Goal: Check status: Check status

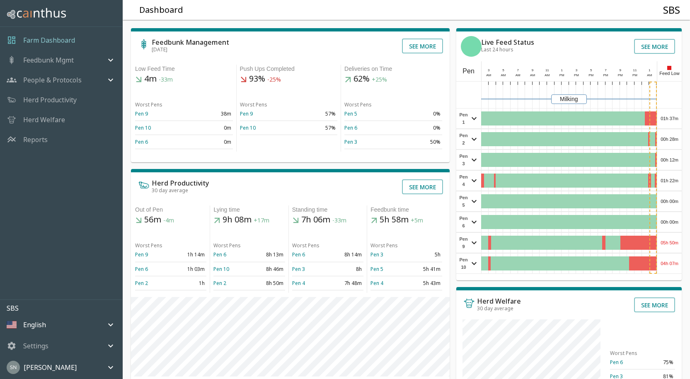
click at [674, 116] on div "01h 37m" at bounding box center [669, 119] width 24 height 20
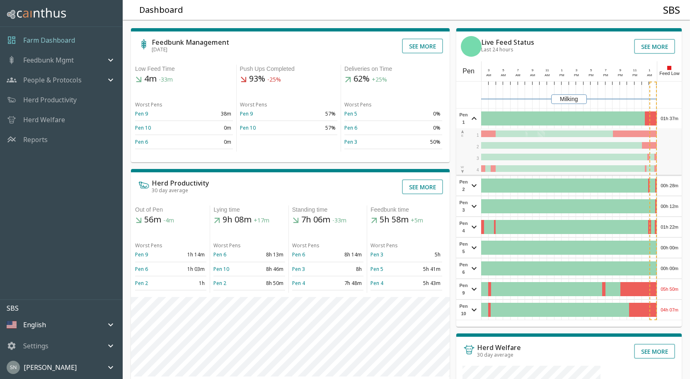
click at [674, 116] on div "01h 37m" at bounding box center [669, 119] width 24 height 20
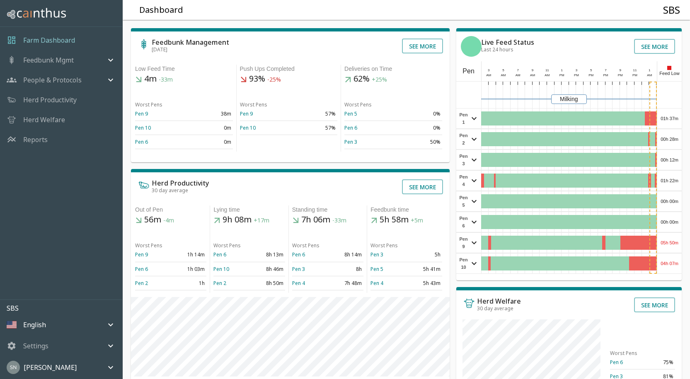
click at [667, 140] on div "00h 28m" at bounding box center [669, 139] width 24 height 20
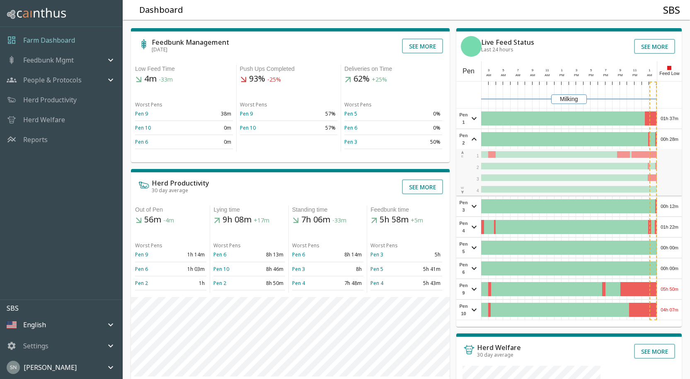
click at [668, 139] on div "00h 28m" at bounding box center [669, 139] width 24 height 20
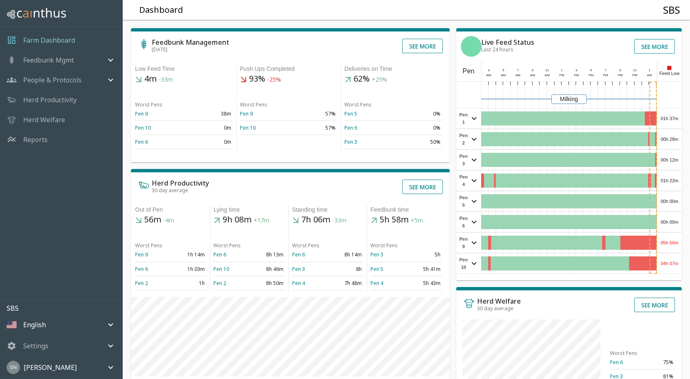
click at [668, 138] on div "00h 28m" at bounding box center [669, 139] width 24 height 20
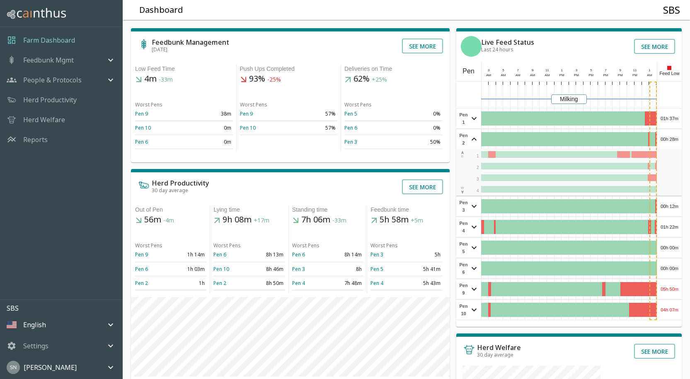
click at [668, 138] on div "00h 28m" at bounding box center [669, 139] width 24 height 20
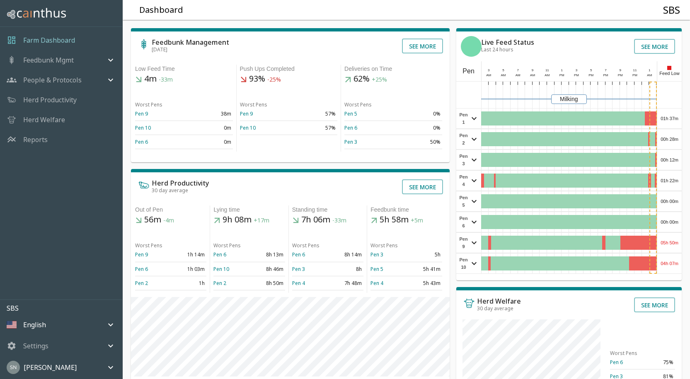
click at [669, 159] on div "00h 12m" at bounding box center [669, 160] width 24 height 20
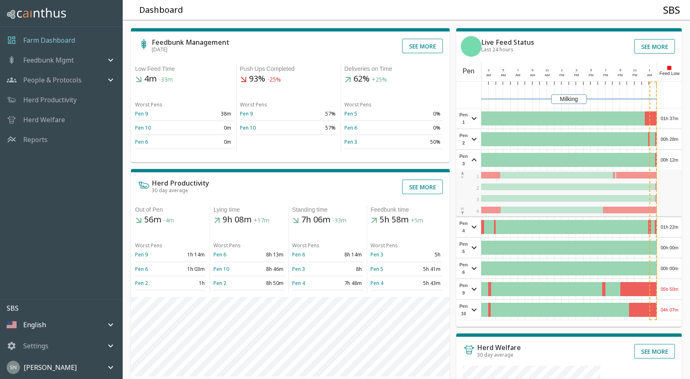
click at [669, 157] on div "00h 12m" at bounding box center [669, 160] width 24 height 20
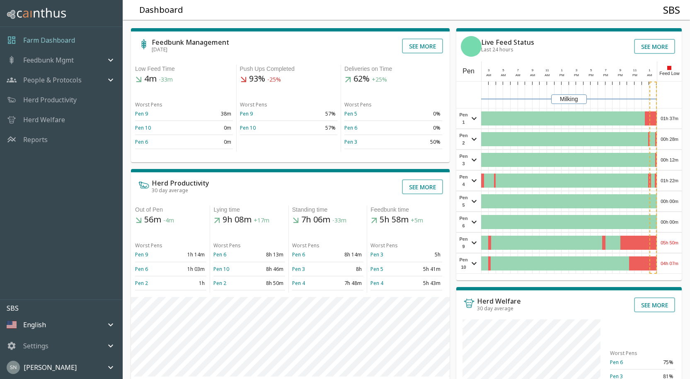
click at [673, 177] on div "01h 22m" at bounding box center [669, 181] width 24 height 20
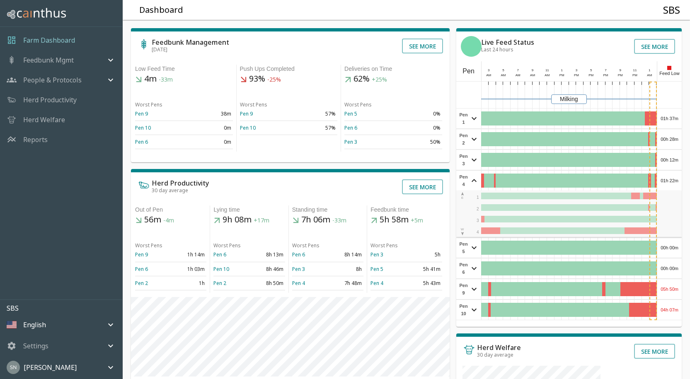
click at [673, 177] on div "01h 22m" at bounding box center [669, 181] width 24 height 20
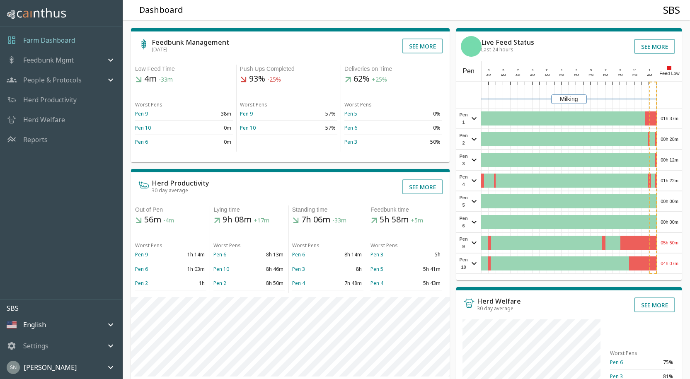
click at [672, 202] on div "00h 00m" at bounding box center [669, 201] width 24 height 20
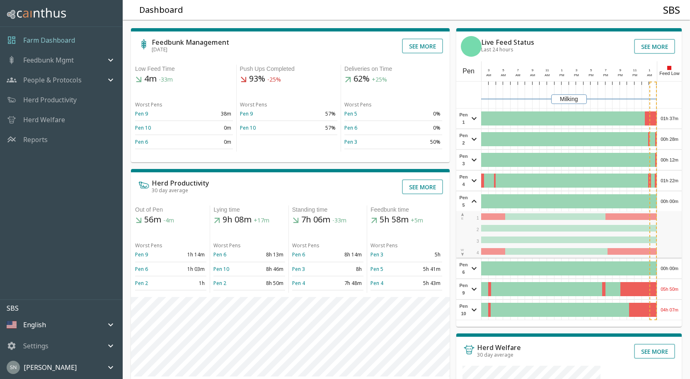
click at [672, 202] on div "00h 00m" at bounding box center [669, 201] width 24 height 20
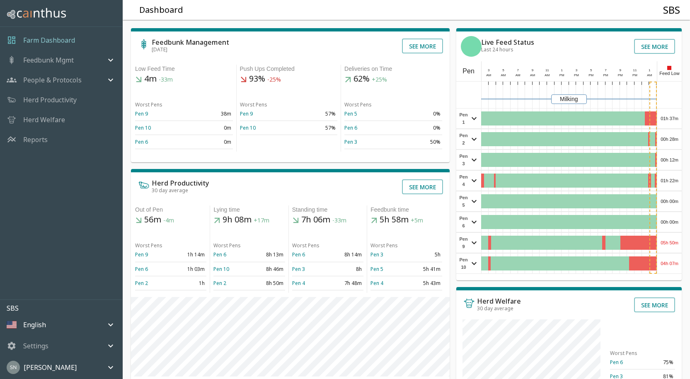
click at [670, 223] on div "00h 00m" at bounding box center [669, 222] width 24 height 20
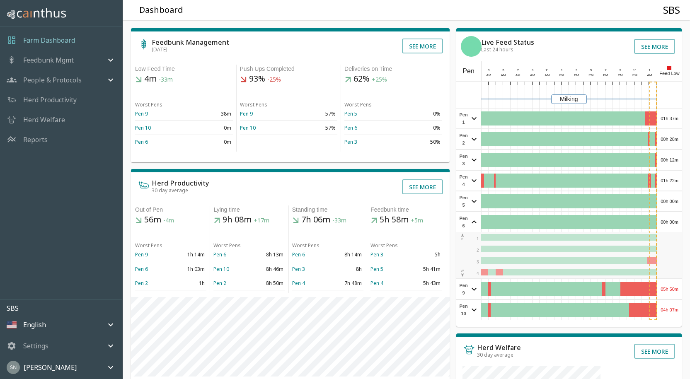
click at [671, 222] on div "00h 00m" at bounding box center [669, 222] width 24 height 20
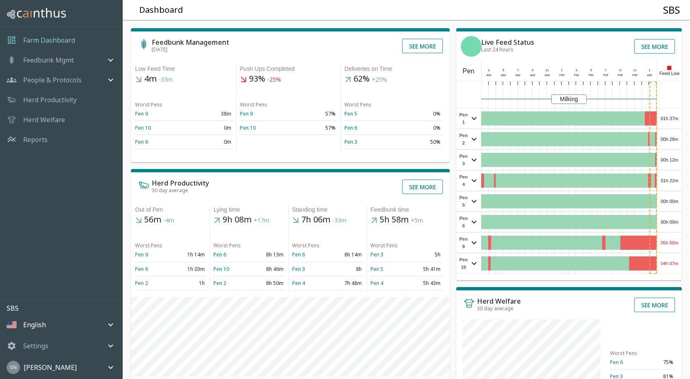
click at [673, 242] on div "05h 50m" at bounding box center [669, 243] width 24 height 20
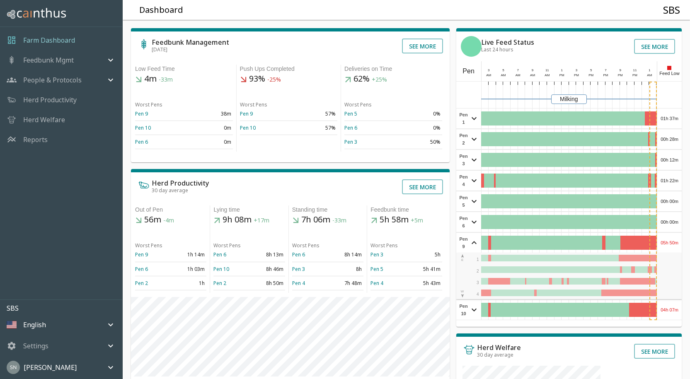
click at [675, 242] on div "05h 50m" at bounding box center [669, 243] width 24 height 20
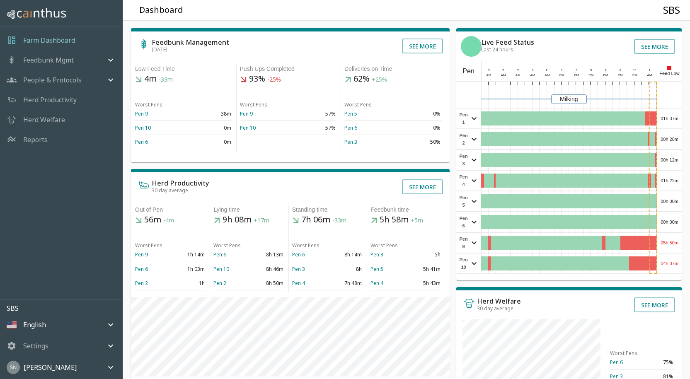
click at [674, 261] on div "04h 07m" at bounding box center [669, 264] width 24 height 20
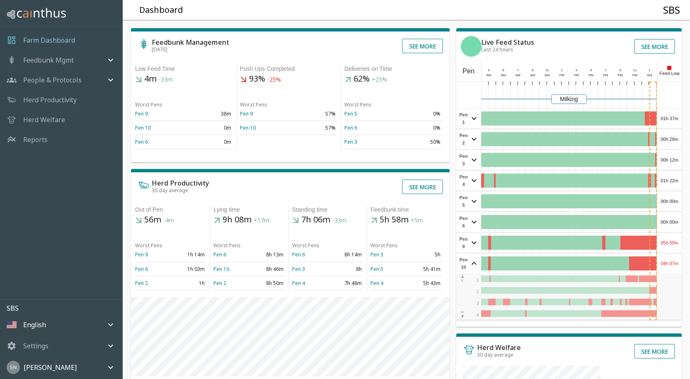
click at [675, 258] on div "04h 07m" at bounding box center [669, 264] width 24 height 20
